Goal: Task Accomplishment & Management: Manage account settings

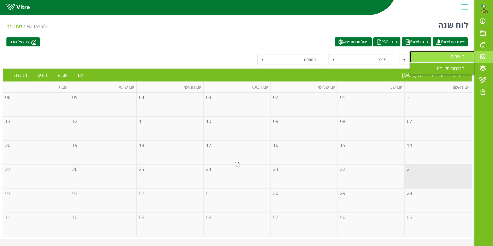
click at [451, 57] on span "משימות" at bounding box center [460, 56] width 20 height 6
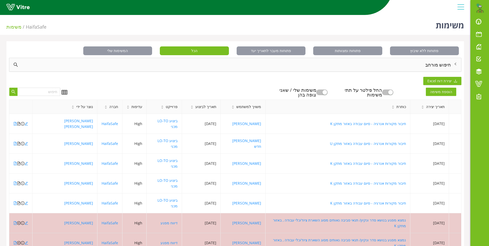
click at [438, 64] on div "חיפוש מורחב" at bounding box center [235, 64] width 452 height 13
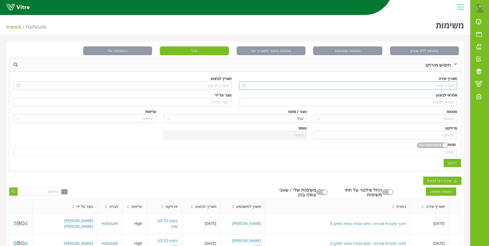
click at [438, 87] on input at bounding box center [350, 86] width 207 height 6
click at [452, 96] on span "button" at bounding box center [452, 96] width 3 height 3
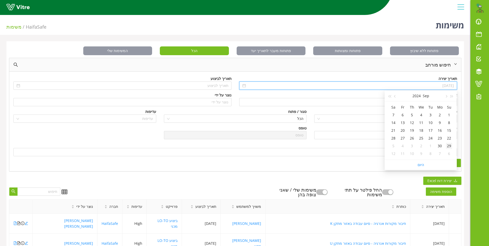
type input "29/09/2024"
click at [447, 147] on div "29" at bounding box center [449, 146] width 6 height 6
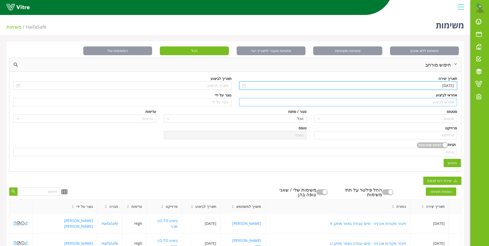
click at [447, 104] on input "search" at bounding box center [348, 102] width 212 height 8
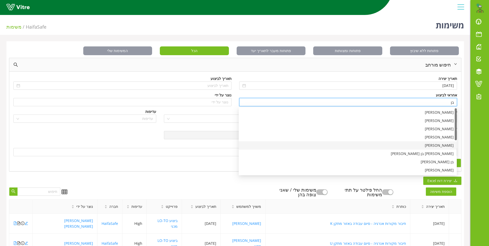
click at [447, 143] on div "בן שרעבי" at bounding box center [348, 146] width 212 height 6
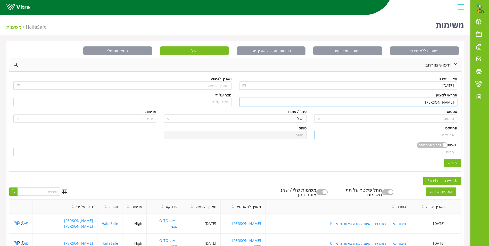
type input "בן שרעבי"
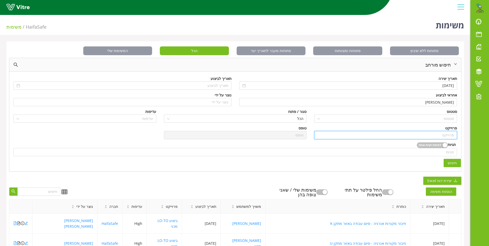
click at [450, 134] on input "search" at bounding box center [385, 135] width 137 height 8
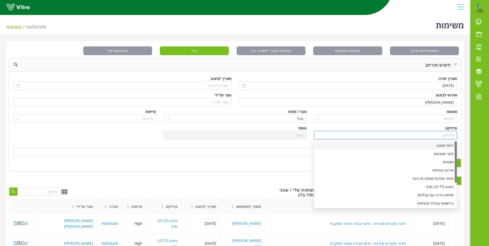
click at [449, 144] on div "דיווח מפגע" at bounding box center [385, 146] width 137 height 6
type input "דיווח מפגע"
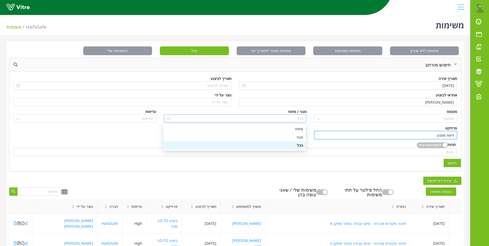
click at [302, 117] on span "הכל" at bounding box center [235, 119] width 137 height 8
click at [303, 130] on div "פתוח" at bounding box center [234, 129] width 143 height 8
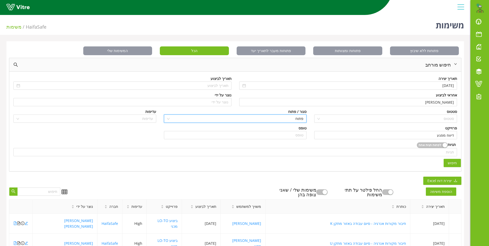
click at [456, 164] on span "חיפוש" at bounding box center [452, 163] width 9 height 6
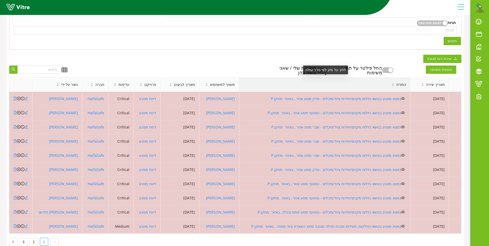
scroll to position [129, 0]
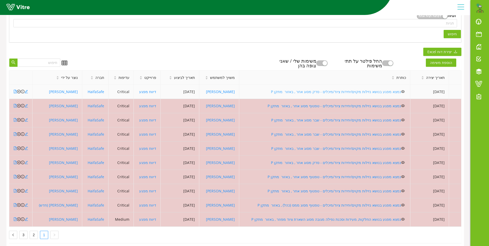
click at [320, 90] on link "נמצא מפגע בנושא נזילות מקוים/יחידות ציוד/מיכלים - סדק מסוג אחר , באזור מתקן P" at bounding box center [336, 91] width 130 height 5
click at [19, 91] on icon "close-circle" at bounding box center [19, 92] width 4 height 4
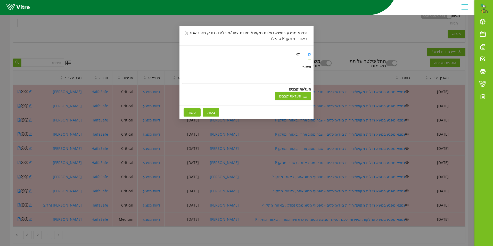
click at [188, 112] on span "אישור" at bounding box center [192, 113] width 9 height 6
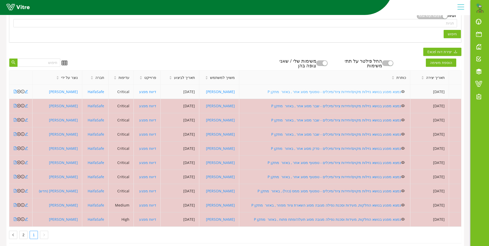
click at [345, 91] on link "נמצא מפגע בנושא נזילות מקוים/יחידות ציוד/מיכלים - טפטוף מסוג אחר , באזור מתקן P" at bounding box center [335, 91] width 134 height 5
click at [18, 92] on icon "close-circle" at bounding box center [19, 92] width 4 height 4
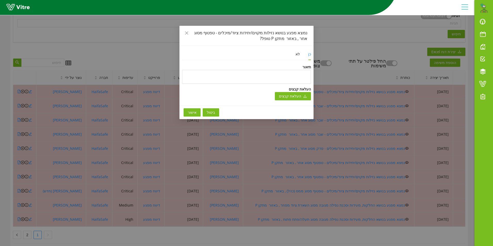
click at [193, 109] on button "אישור" at bounding box center [192, 112] width 17 height 8
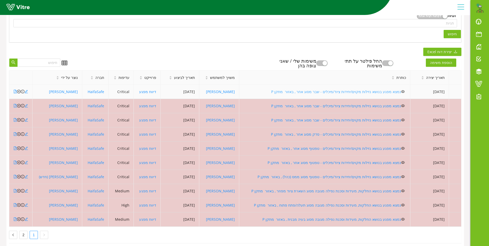
click at [343, 92] on link "נמצא מפגע בנושא נזילות מקוים/יחידות ציוד/מיכלים - שבר מסוג אחר , באזור מתקן P" at bounding box center [336, 91] width 130 height 5
click at [19, 92] on icon "close-circle" at bounding box center [19, 92] width 4 height 4
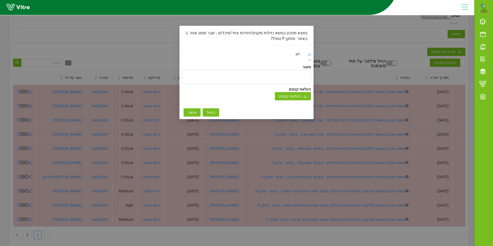
click at [195, 113] on span "אישור" at bounding box center [192, 113] width 9 height 6
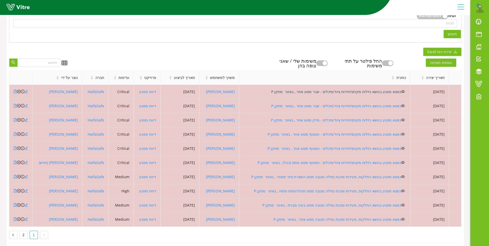
click at [318, 93] on link "נמצא מפגע בנושא נזילות מקוים/יחידות ציוד/מיכלים - שבר מסוג אחר , באזור מתקן P" at bounding box center [336, 91] width 130 height 5
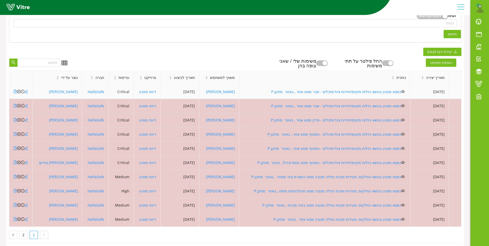
click at [19, 93] on icon "close-circle" at bounding box center [19, 92] width 4 height 4
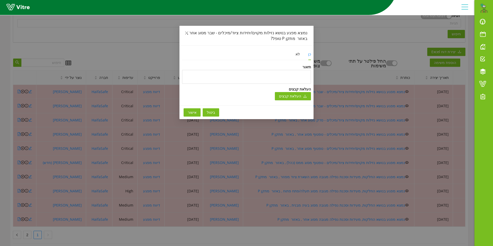
click at [187, 113] on button "אישור" at bounding box center [192, 112] width 17 height 8
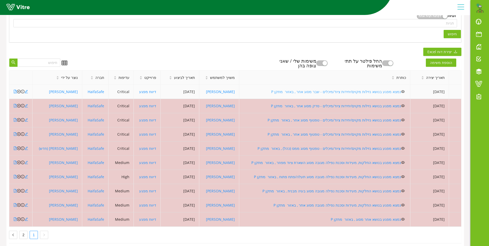
click at [347, 92] on link "נמצא מפגע בנושא נזילות מקוים/יחידות ציוד/מיכלים - שבר מסוג אחר , באזור מתקן P" at bounding box center [336, 91] width 130 height 5
click at [19, 93] on icon "close-circle" at bounding box center [19, 92] width 4 height 4
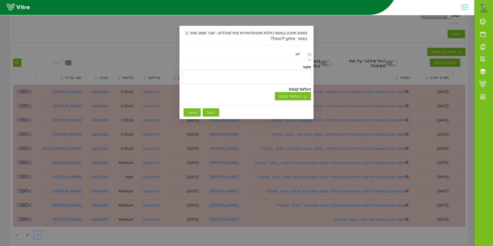
click at [190, 110] on span "אישור" at bounding box center [192, 113] width 9 height 6
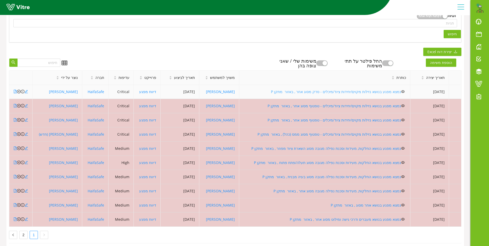
click at [333, 92] on link "נמצא מפגע בנושא נזילות מקוים/יחידות ציוד/מיכלים - סדק מסוג אחר , באזור מתקן P" at bounding box center [336, 91] width 130 height 5
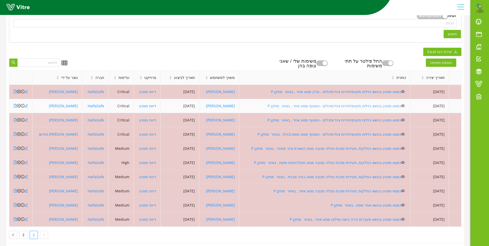
click at [304, 105] on link "נמצא מפגע בנושא נזילות מקוים/יחידות ציוד/מיכלים - טפטוף מסוג אחר , באזור מתקן P" at bounding box center [335, 105] width 134 height 5
click at [20, 106] on icon "close-circle" at bounding box center [19, 106] width 4 height 4
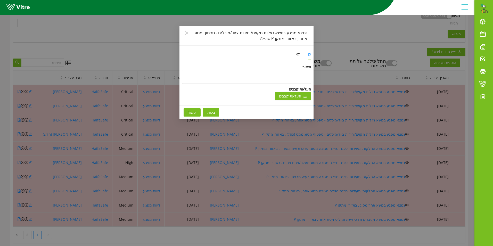
click at [185, 112] on button "אישור" at bounding box center [192, 112] width 17 height 8
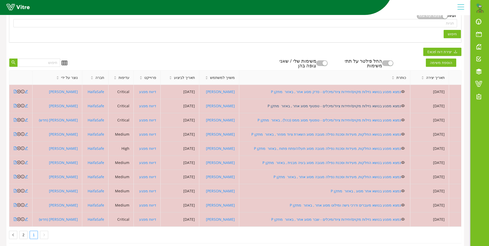
click at [353, 106] on link "נמצא מפגע בנושא נזילות מקוים/יחידות ציוד/מיכלים - טפטוף מסוג אחר , באזור מתקן P" at bounding box center [335, 105] width 134 height 5
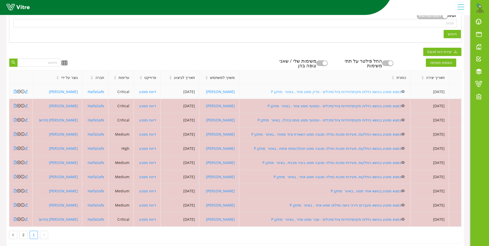
click at [311, 92] on link "נמצא מפגע בנושא נזילות מקוים/יחידות ציוד/מיכלים - סדק מסוג אחר , באזור מתקן P" at bounding box center [336, 91] width 130 height 5
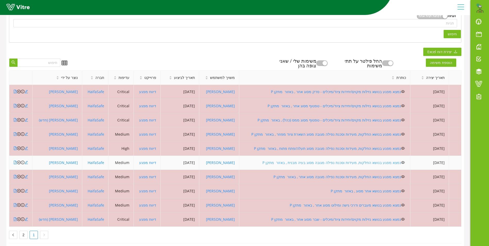
click at [353, 162] on link "נמצא מפגע בנושא החלקות, מעידות וסכנת נפילה מגובה מסוג בעיה מבנית , באזור מתקן P" at bounding box center [331, 162] width 139 height 5
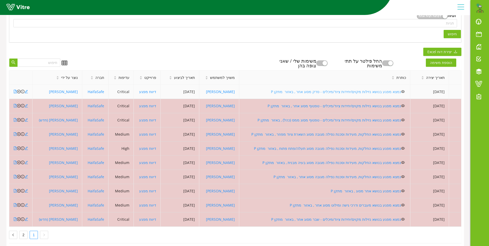
click at [325, 93] on link "נמצא מפגע בנושא נזילות מקוים/יחידות ציוד/מיכלים - סדק מסוג אחר , באזור מתקן P" at bounding box center [336, 91] width 130 height 5
click at [20, 91] on icon "close-circle" at bounding box center [19, 92] width 4 height 4
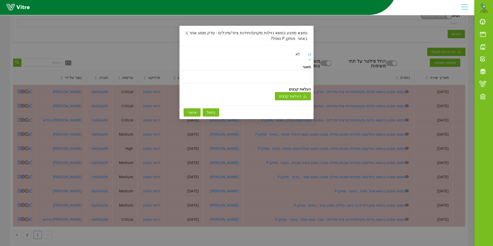
click at [193, 111] on span "אישור" at bounding box center [192, 113] width 9 height 6
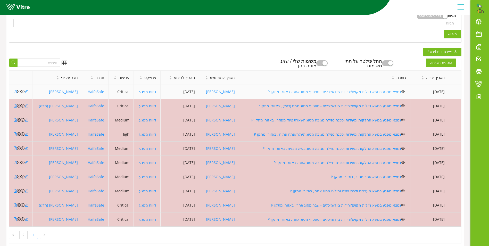
click at [334, 92] on link "נמצא מפגע בנושא נזילות מקוים/יחידות ציוד/מיכלים - טפטוף מסוג אחר , באזור מתקן P" at bounding box center [335, 91] width 134 height 5
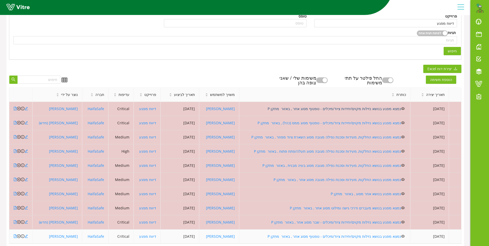
scroll to position [138, 0]
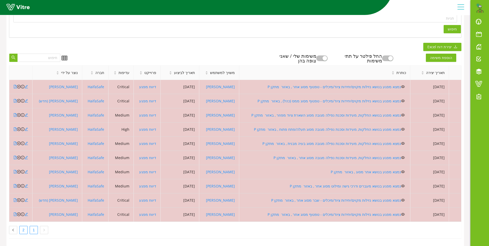
click at [22, 226] on link "2" at bounding box center [24, 230] width 8 height 8
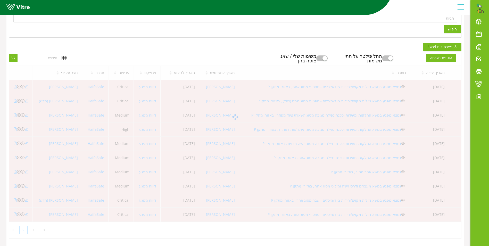
scroll to position [53, 0]
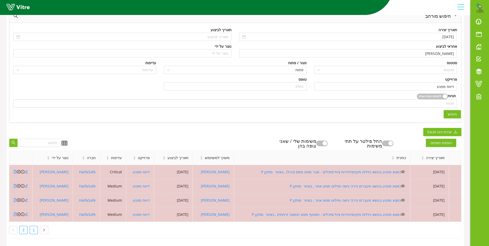
click at [35, 227] on link "1" at bounding box center [34, 230] width 8 height 8
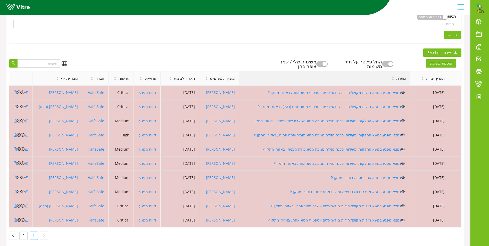
scroll to position [130, 0]
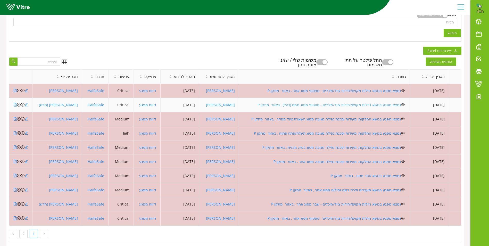
click at [315, 104] on link "נמצא מפגע בנושא נזילות מקוים/יחידות ציוד/מיכלים - טפטוף מסוג ממס (כהל) , באזור …" at bounding box center [330, 104] width 144 height 5
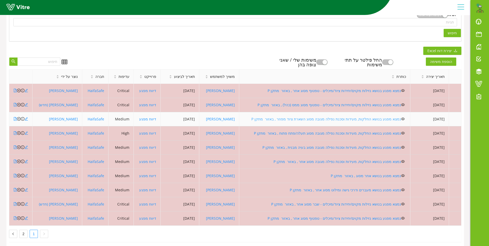
click at [296, 118] on link "נמצא מפגע בנושא החלקות, מעידות וסכנת נפילה מגובה מסוג השארת ציוד מפוזר , באזור …" at bounding box center [326, 119] width 150 height 5
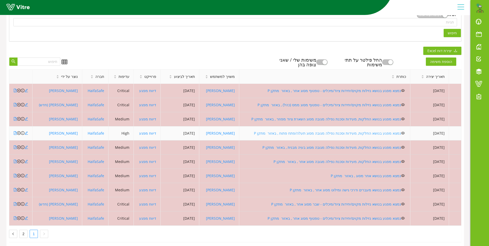
click at [323, 134] on link "נמצא מפגע בנושא החלקות, מעידות וסכנת נפילה מגובה מסוג תעלה/פתח פתוח , באזור מתק…" at bounding box center [327, 133] width 147 height 5
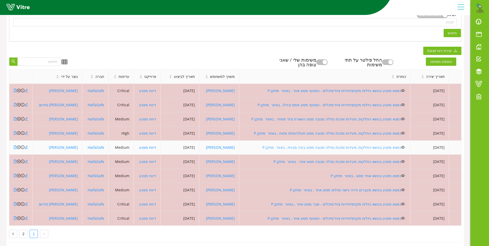
click at [311, 148] on link "נמצא מפגע בנושא החלקות, מעידות וסכנת נפילה מגובה מסוג בעיה מבנית , באזור מתקן P" at bounding box center [331, 147] width 139 height 5
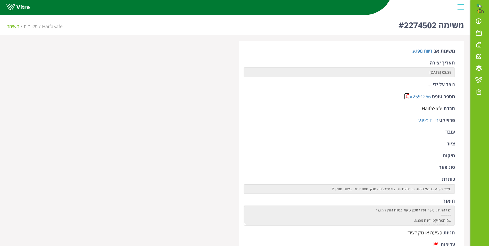
click at [408, 97] on link at bounding box center [406, 96] width 5 height 6
click at [408, 95] on link at bounding box center [406, 96] width 5 height 6
click at [407, 95] on link at bounding box center [406, 96] width 5 height 6
click at [408, 96] on link at bounding box center [406, 96] width 5 height 6
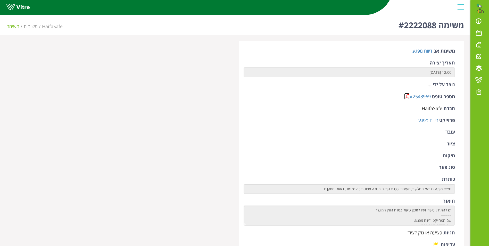
click at [407, 97] on link at bounding box center [406, 96] width 5 height 6
